Goal: Information Seeking & Learning: Learn about a topic

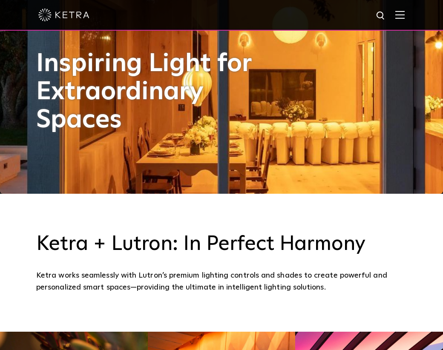
scroll to position [198, 0]
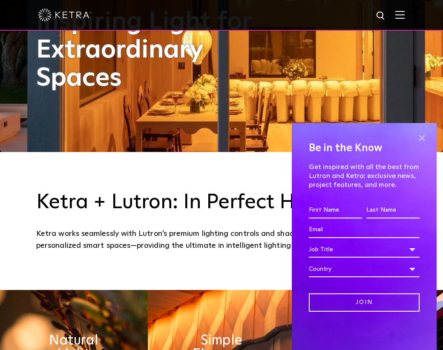
click at [424, 141] on span at bounding box center [422, 138] width 13 height 13
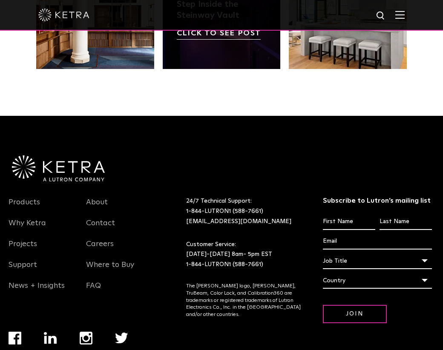
scroll to position [1600, 0]
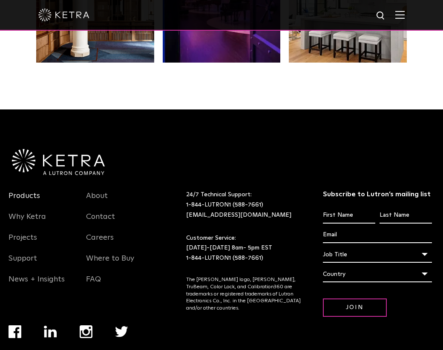
click at [25, 194] on link "Products" at bounding box center [25, 201] width 32 height 20
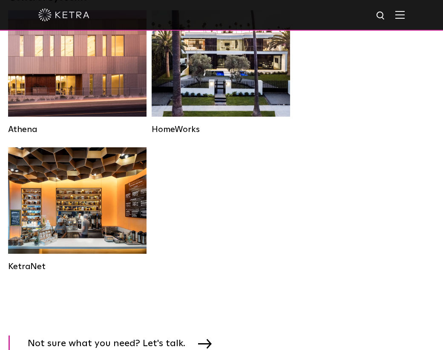
scroll to position [1213, 0]
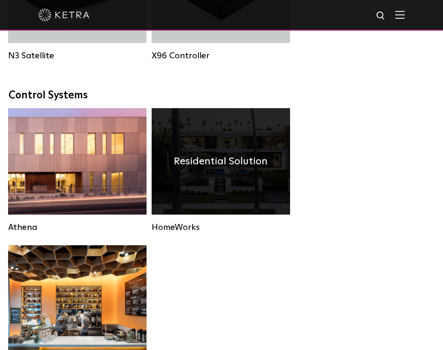
click at [220, 161] on h4 "Residential Solution" at bounding box center [221, 161] width 94 height 16
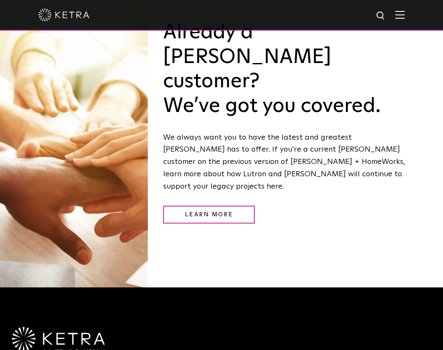
scroll to position [956, 0]
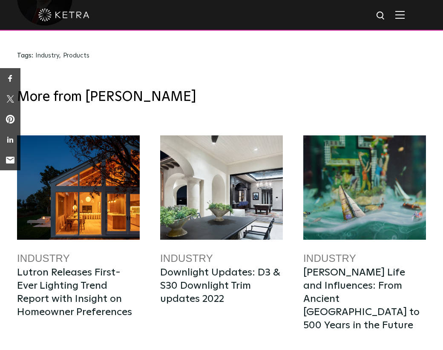
scroll to position [894, 0]
